Goal: Transaction & Acquisition: Purchase product/service

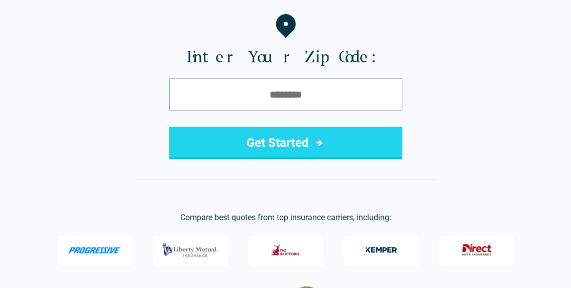
scroll to position [201, 0]
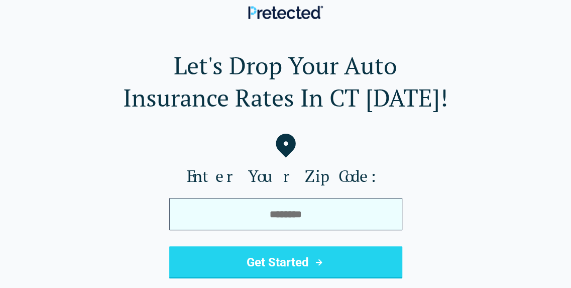
scroll to position [251, 0]
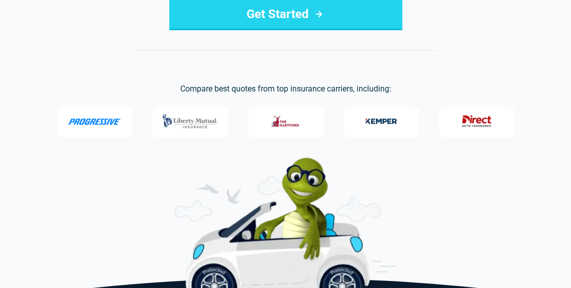
click at [241, 27] on button "Get Started" at bounding box center [285, 14] width 233 height 32
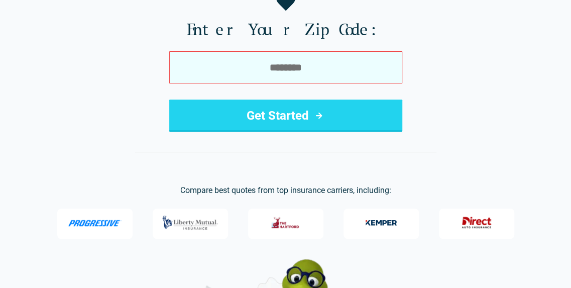
scroll to position [0, 0]
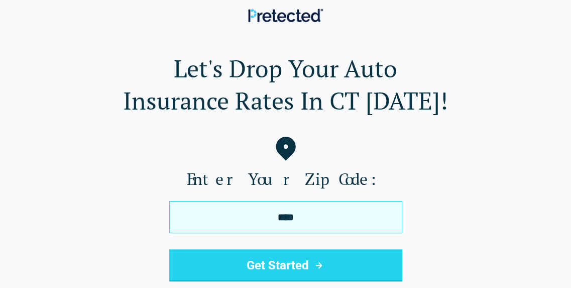
click at [169, 249] on button "Get Started" at bounding box center [285, 265] width 233 height 32
type input "*"
type input "*****"
click at [169, 249] on button "Get Started" at bounding box center [285, 265] width 233 height 32
